Goal: Entertainment & Leisure: Consume media (video, audio)

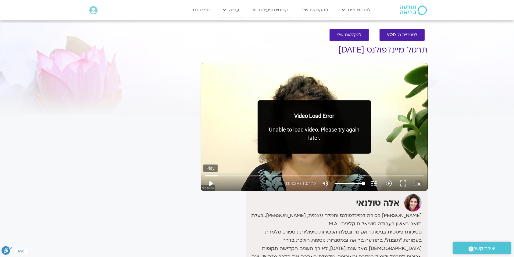
click at [210, 181] on button "play_arrow" at bounding box center [210, 183] width 15 height 15
click at [261, 135] on div "Video Load Error Unable to load video. Please try again later." at bounding box center [314, 126] width 113 height 53
click at [246, 80] on div "Skip Ad 3:07 pause 0:03:39 / 1:04:12 volume_up Mute tune Resolution Auto 720p s…" at bounding box center [314, 126] width 227 height 127
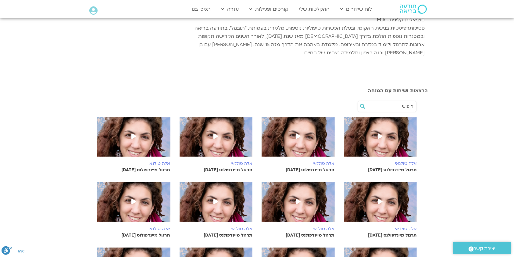
scroll to position [126, 0]
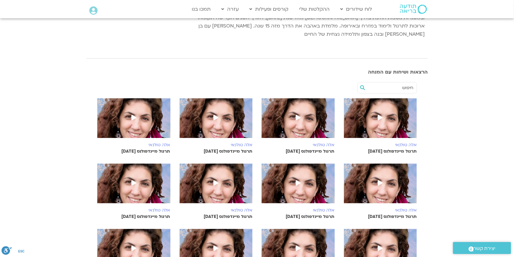
click at [381, 115] on icon at bounding box center [380, 117] width 5 height 5
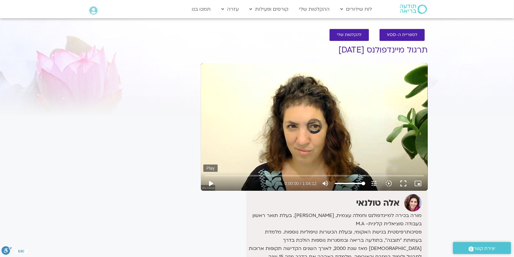
click at [213, 185] on button "play_arrow" at bounding box center [210, 183] width 15 height 15
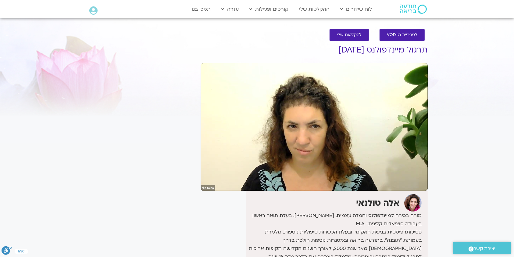
click at [151, 148] on div "It seems we can't find what you're looking for. It seems we can't find what you…" at bounding box center [140, 180] width 115 height 291
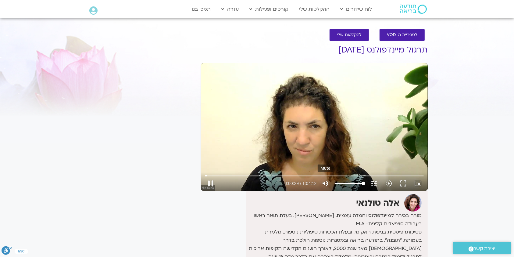
type input "29.254358"
click at [327, 182] on icon "volume_up" at bounding box center [325, 183] width 7 height 7
type input "0"
type input "30.545155"
click at [327, 182] on icon "volume_off" at bounding box center [325, 183] width 7 height 7
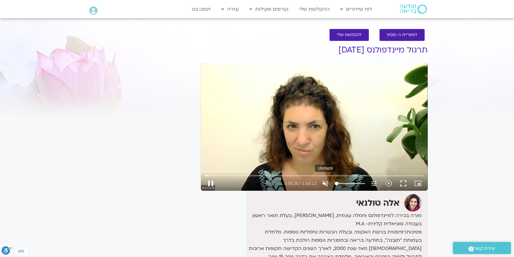
type input "100"
click at [374, 182] on icon "tune" at bounding box center [374, 183] width 7 height 7
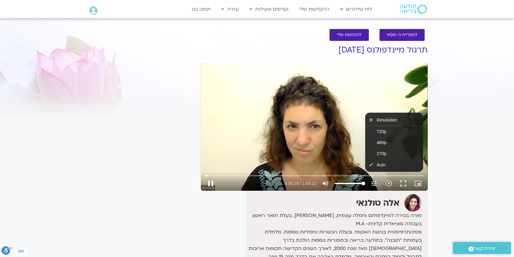
click at [321, 145] on div "Skip Ad 50:24 pause 0:00:39 / 1:04:12 volume_up Mute tune Resolution Auto 720p …" at bounding box center [314, 126] width 227 height 127
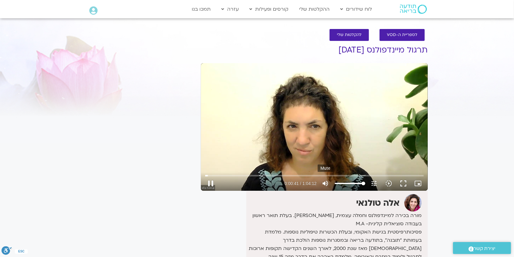
click at [325, 182] on icon "volume_up" at bounding box center [325, 183] width 7 height 7
type input "41.433008"
type input "0"
click at [327, 182] on icon "volume_off" at bounding box center [325, 183] width 7 height 7
type input "93.595206"
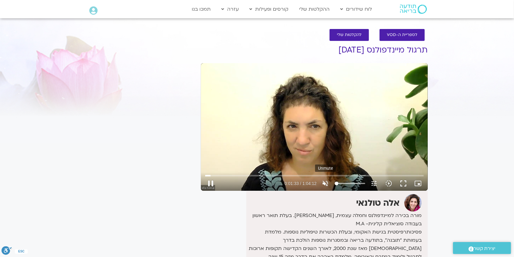
type input "100"
click at [241, 155] on div "Skip Ad 29:32 pause 0:02:12 / 1:04:12 volume_up Mute tune Resolution Auto 720p …" at bounding box center [314, 126] width 227 height 127
click at [212, 181] on button "play_arrow" at bounding box center [210, 183] width 15 height 15
click at [240, 149] on div "Skip Ad 24:10 pause 0:02:28 / 1:04:12 volume_up Mute tune Resolution Auto 720p …" at bounding box center [314, 126] width 227 height 127
click at [210, 185] on button "play_arrow" at bounding box center [210, 183] width 15 height 15
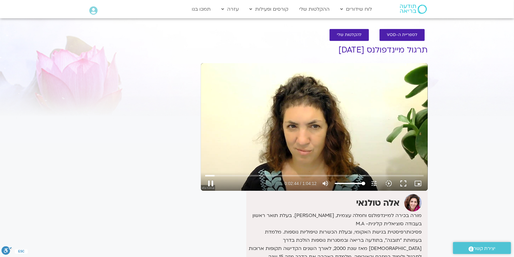
type input "164.473849"
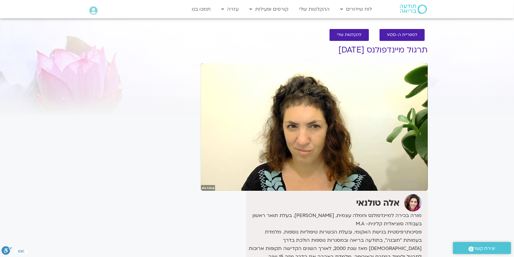
click at [452, 107] on section "לספריית ה-VOD להקלטות שלי תרגול מיינדפולנס 5.10.25 אלה טולנאי מורה בכירה למיינד…" at bounding box center [257, 175] width 514 height 304
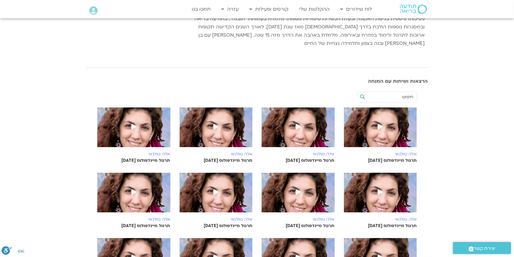
scroll to position [126, 0]
